Goal: Task Accomplishment & Management: Complete application form

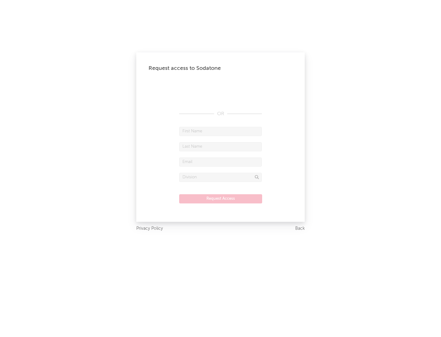
click at [220, 131] on input "text" at bounding box center [220, 131] width 83 height 9
type input "[PERSON_NAME]"
click at [220, 146] on input "text" at bounding box center [220, 146] width 83 height 9
type input "[PERSON_NAME]"
click at [220, 162] on input "text" at bounding box center [220, 161] width 83 height 9
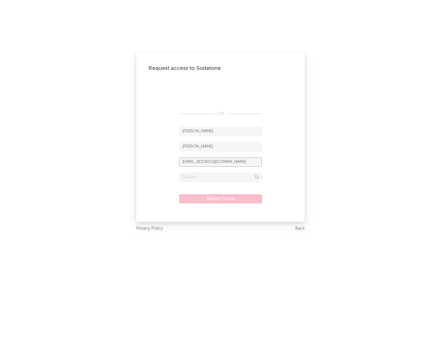
type input "[EMAIL_ADDRESS][DOMAIN_NAME]"
click at [220, 177] on input "text" at bounding box center [220, 177] width 83 height 9
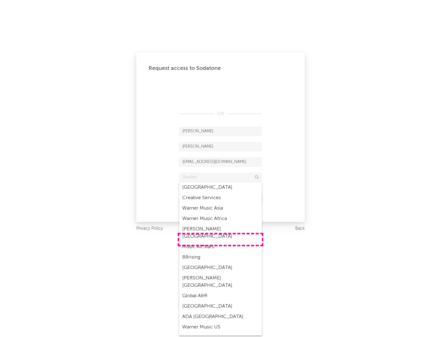
click at [220, 241] on div "Music All Stars" at bounding box center [220, 246] width 83 height 10
type input "Music All Stars"
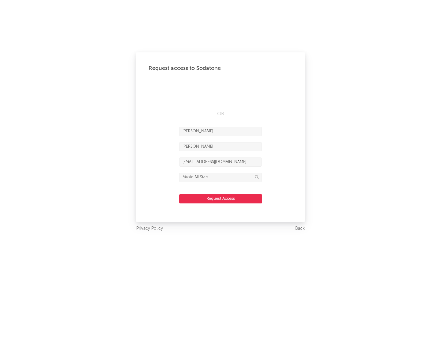
click at [220, 198] on button "Request Access" at bounding box center [220, 198] width 83 height 9
